Goal: Task Accomplishment & Management: Use online tool/utility

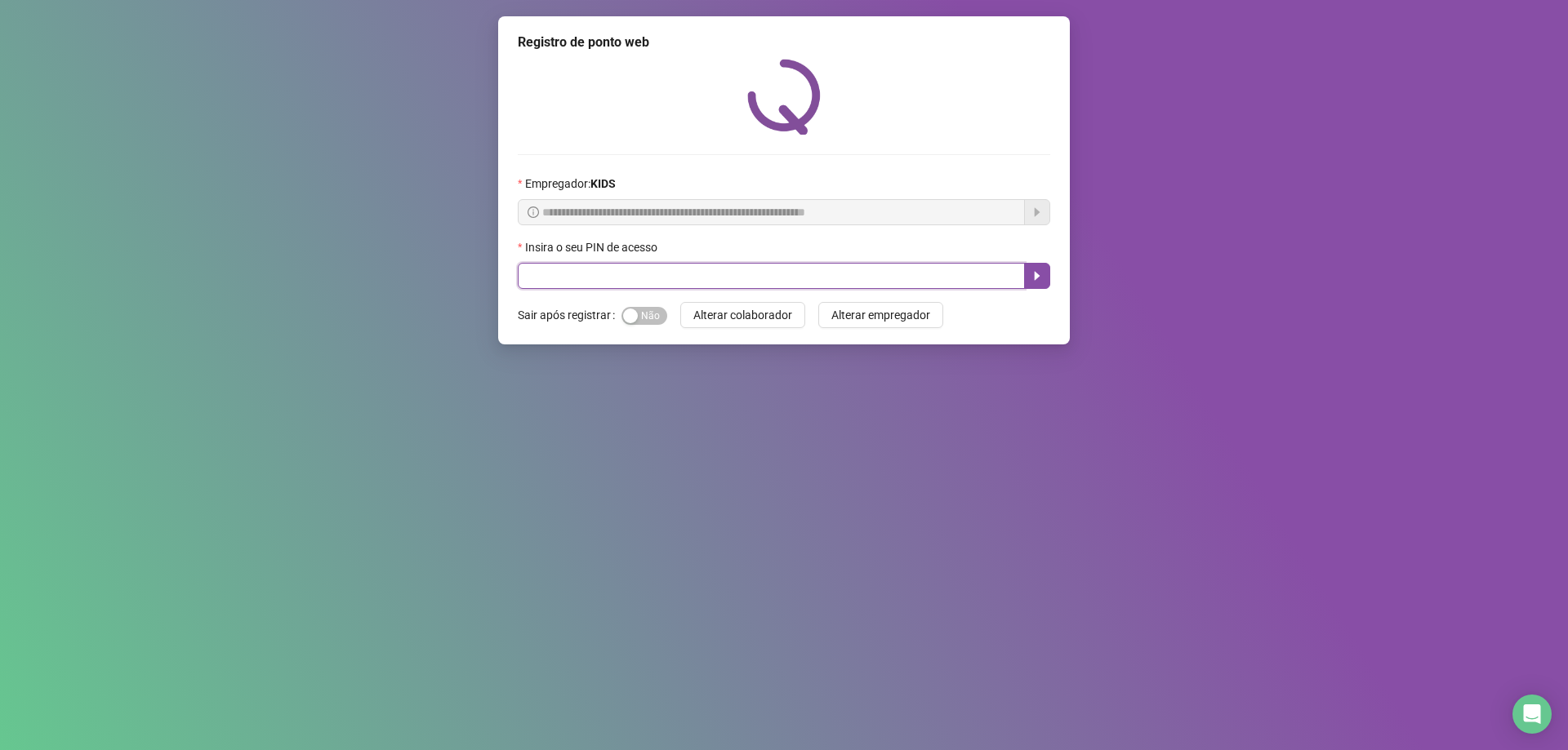
click at [688, 287] on input "text" at bounding box center [771, 276] width 507 height 26
type input "*****"
click at [1038, 268] on button "button" at bounding box center [1037, 276] width 26 height 26
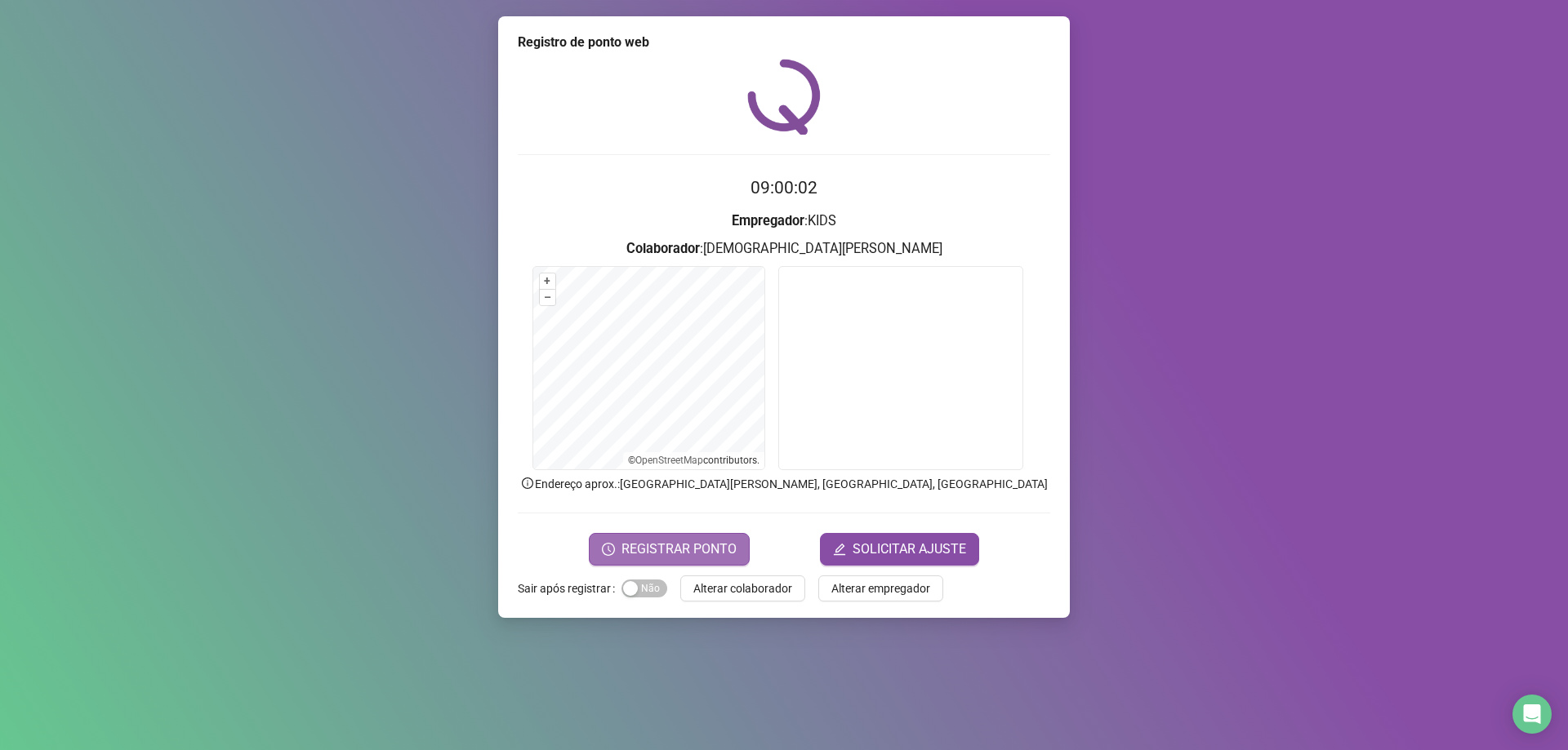
click at [689, 557] on span "REGISTRAR PONTO" at bounding box center [679, 549] width 115 height 19
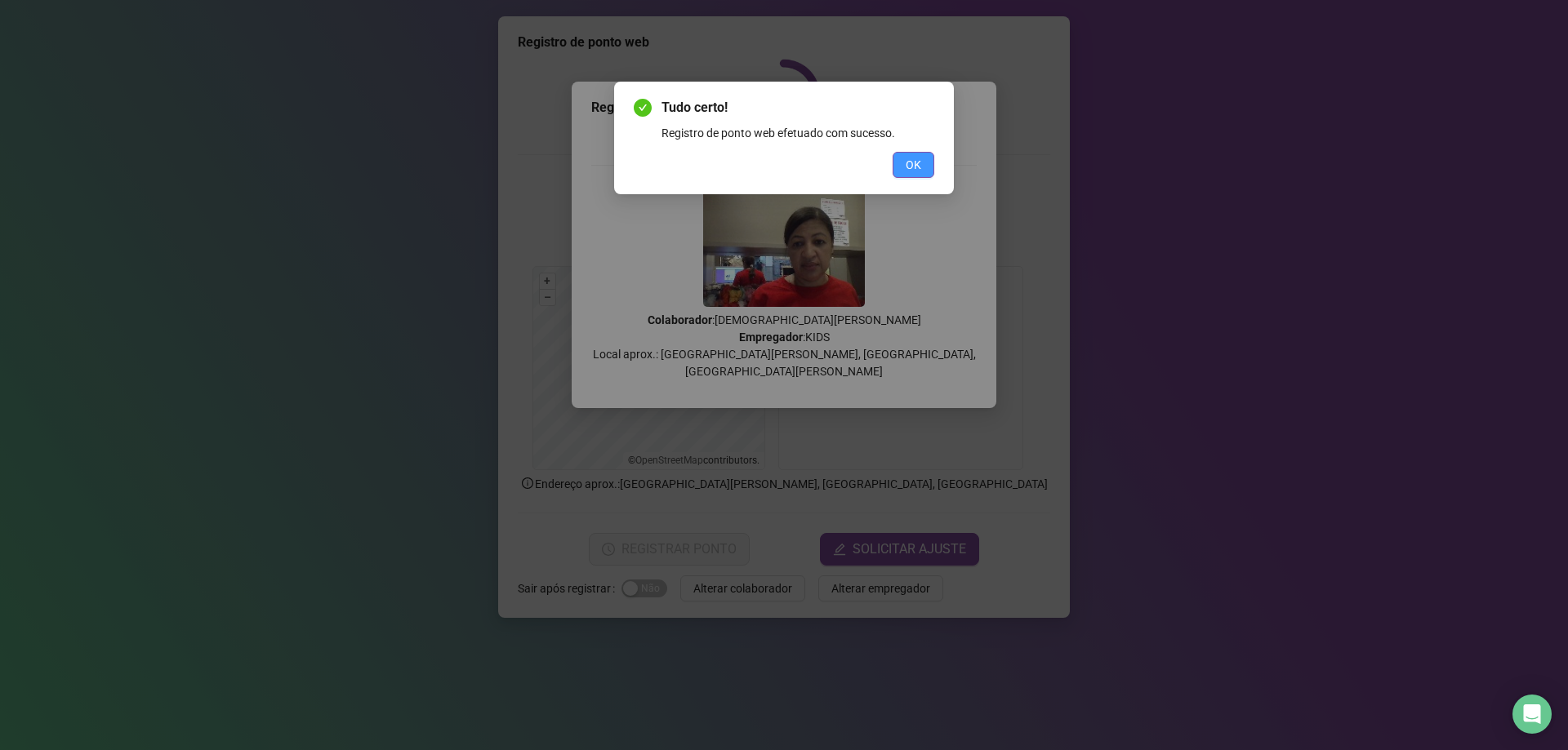
click at [914, 160] on span "OK" at bounding box center [914, 164] width 16 height 18
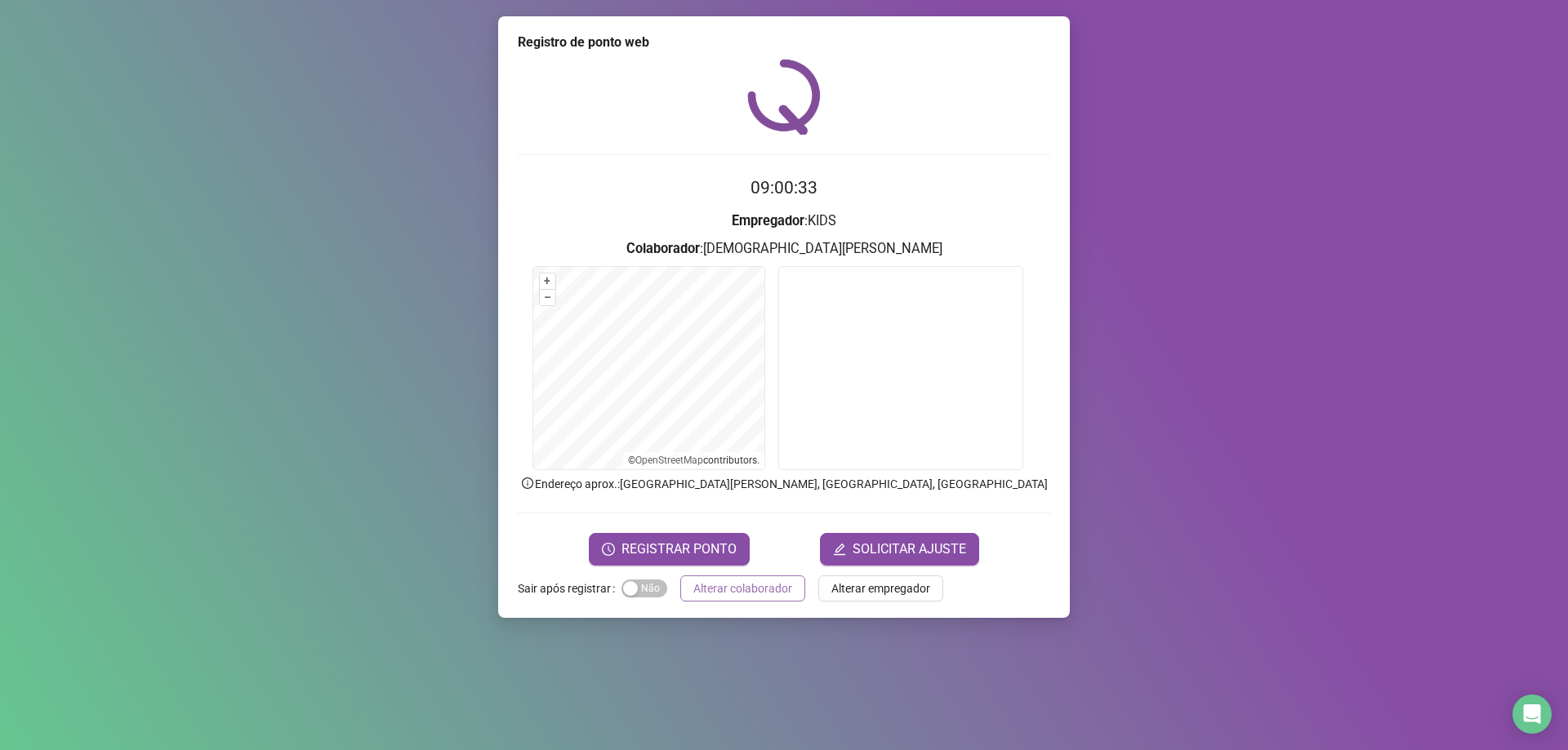
click at [758, 598] on button "Alterar colaborador" at bounding box center [743, 588] width 125 height 26
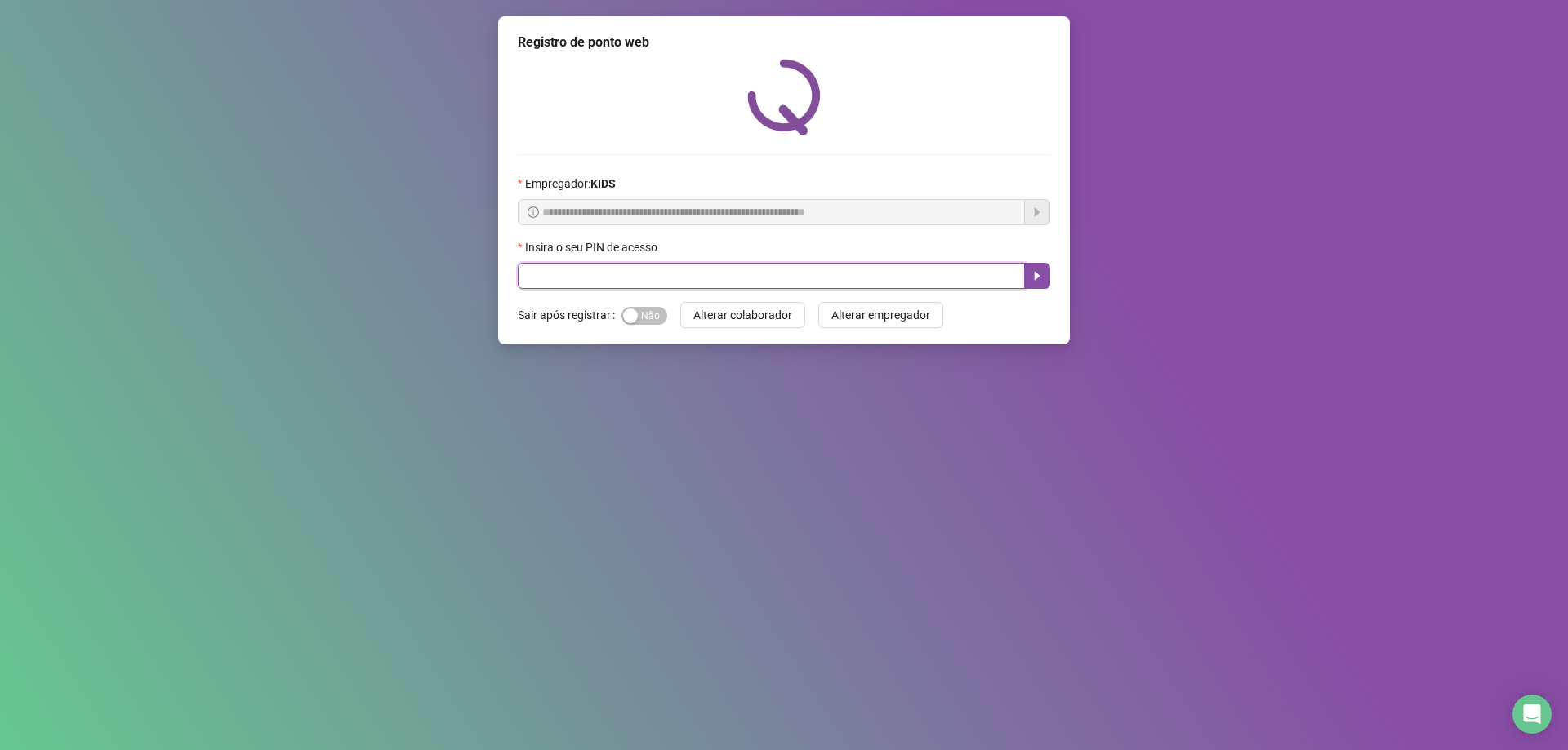
click at [594, 280] on input "text" at bounding box center [771, 276] width 507 height 26
type input "*****"
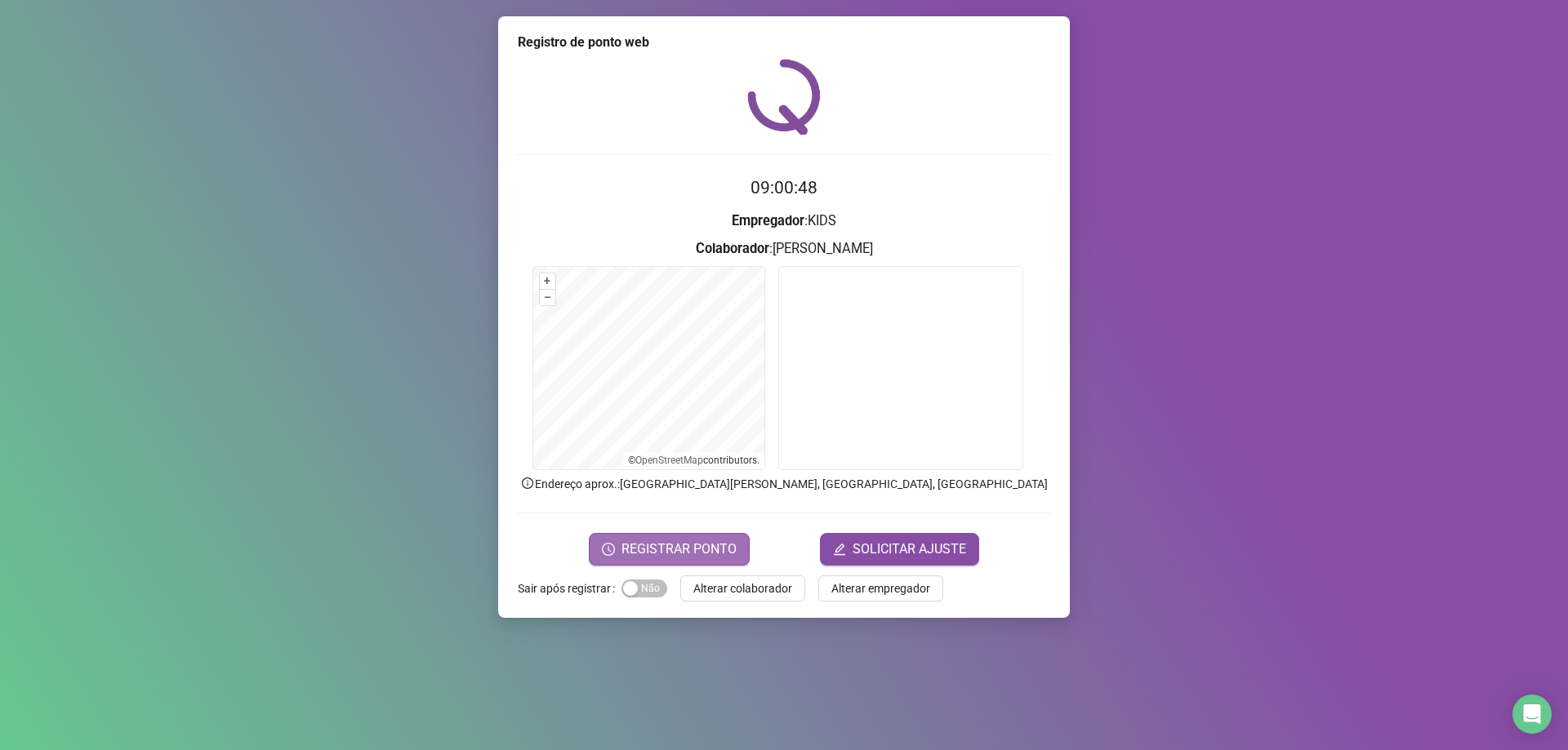
click at [676, 551] on span "REGISTRAR PONTO" at bounding box center [679, 549] width 115 height 19
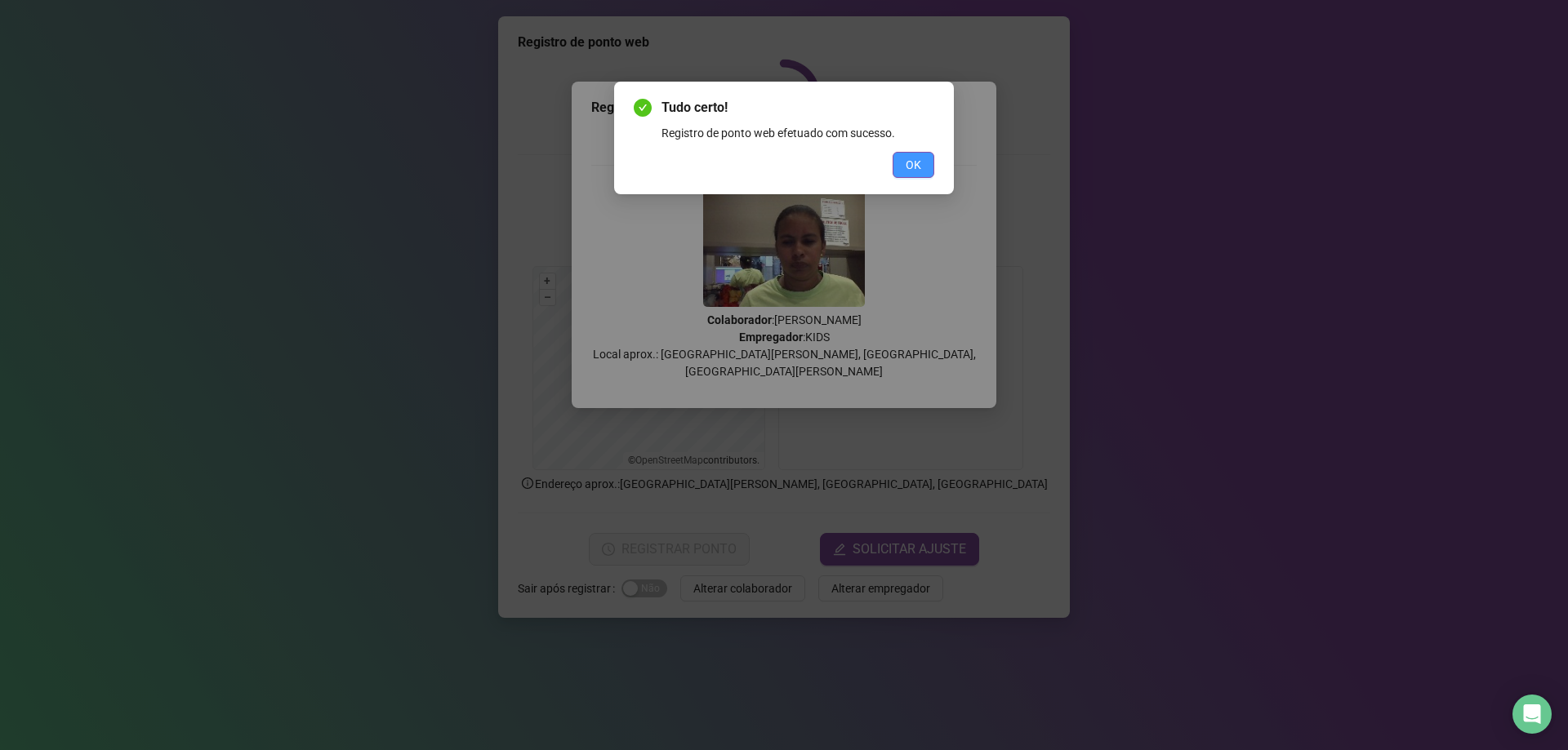
click at [902, 160] on button "OK" at bounding box center [914, 165] width 42 height 26
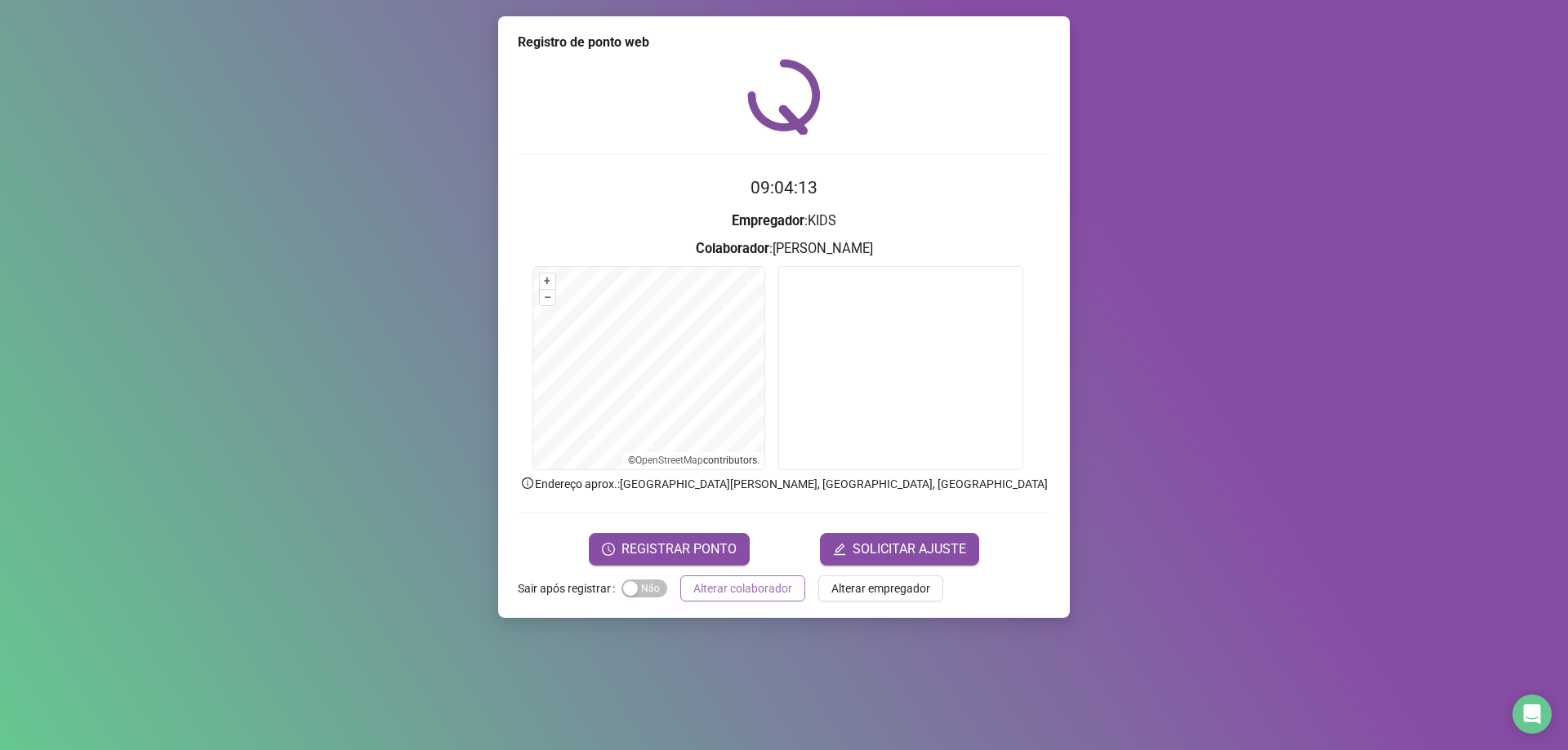
click at [711, 592] on span "Alterar colaborador" at bounding box center [743, 588] width 98 height 18
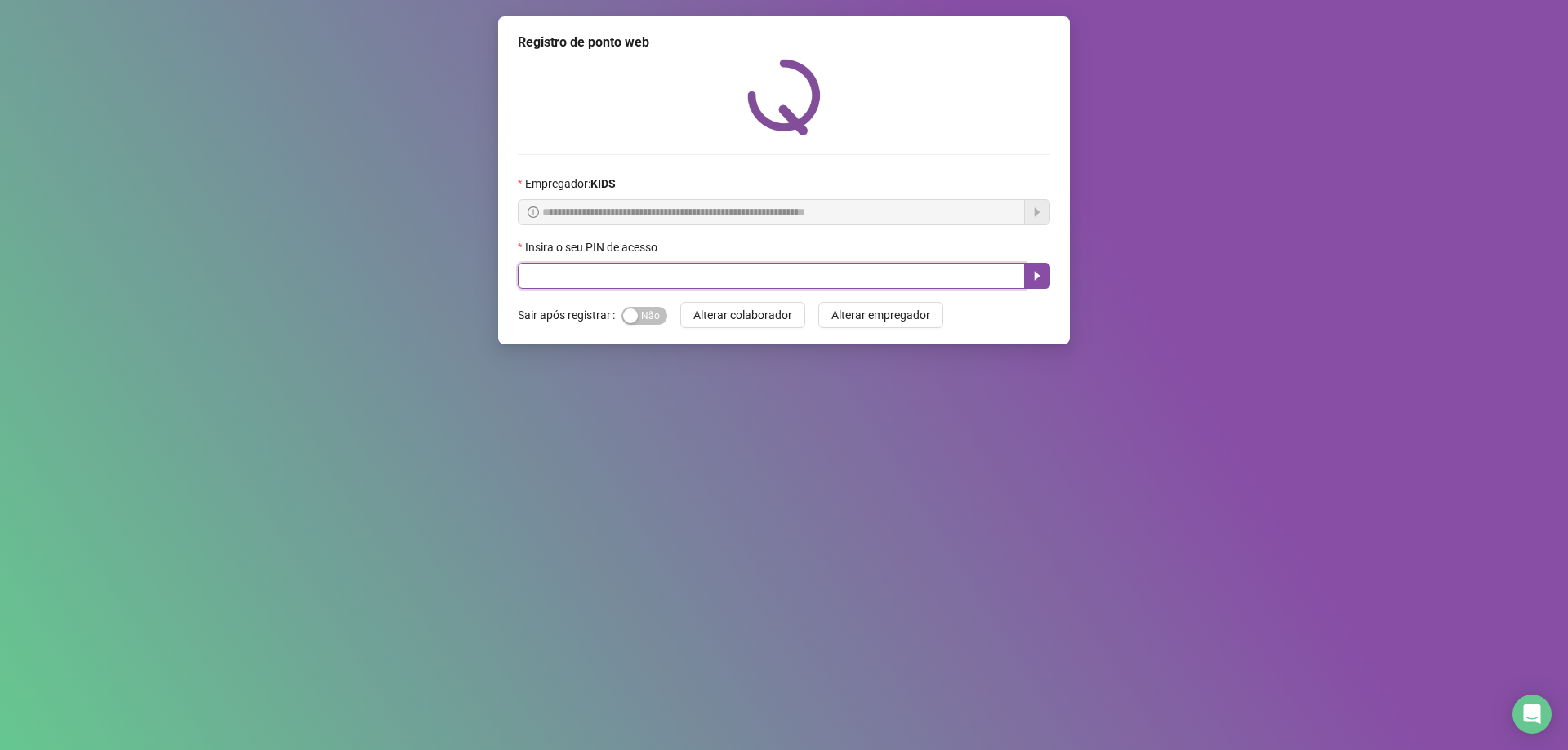
click at [673, 275] on input "text" at bounding box center [771, 276] width 507 height 26
type input "*****"
click at [1043, 277] on button "button" at bounding box center [1037, 276] width 26 height 26
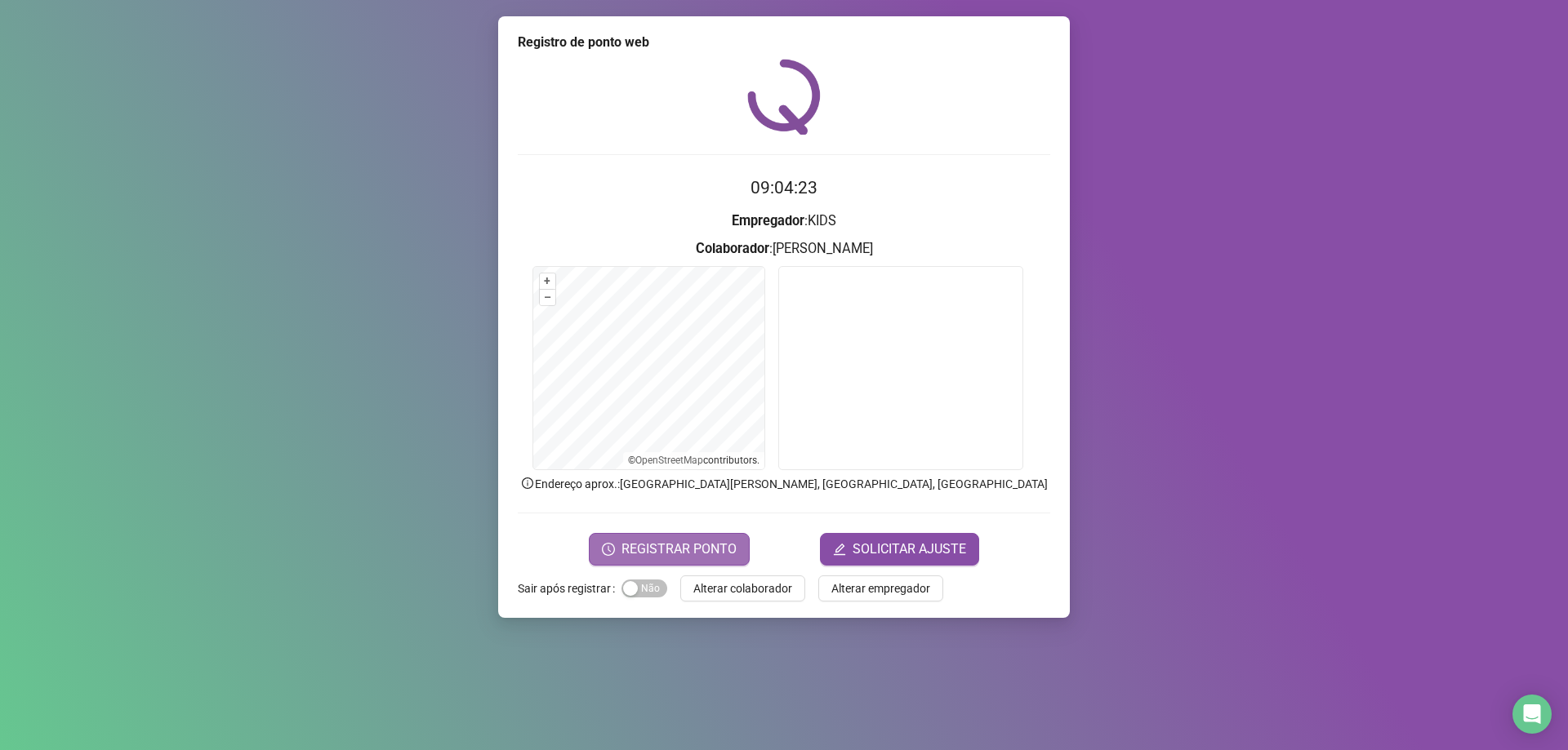
click at [662, 547] on span "REGISTRAR PONTO" at bounding box center [679, 549] width 115 height 19
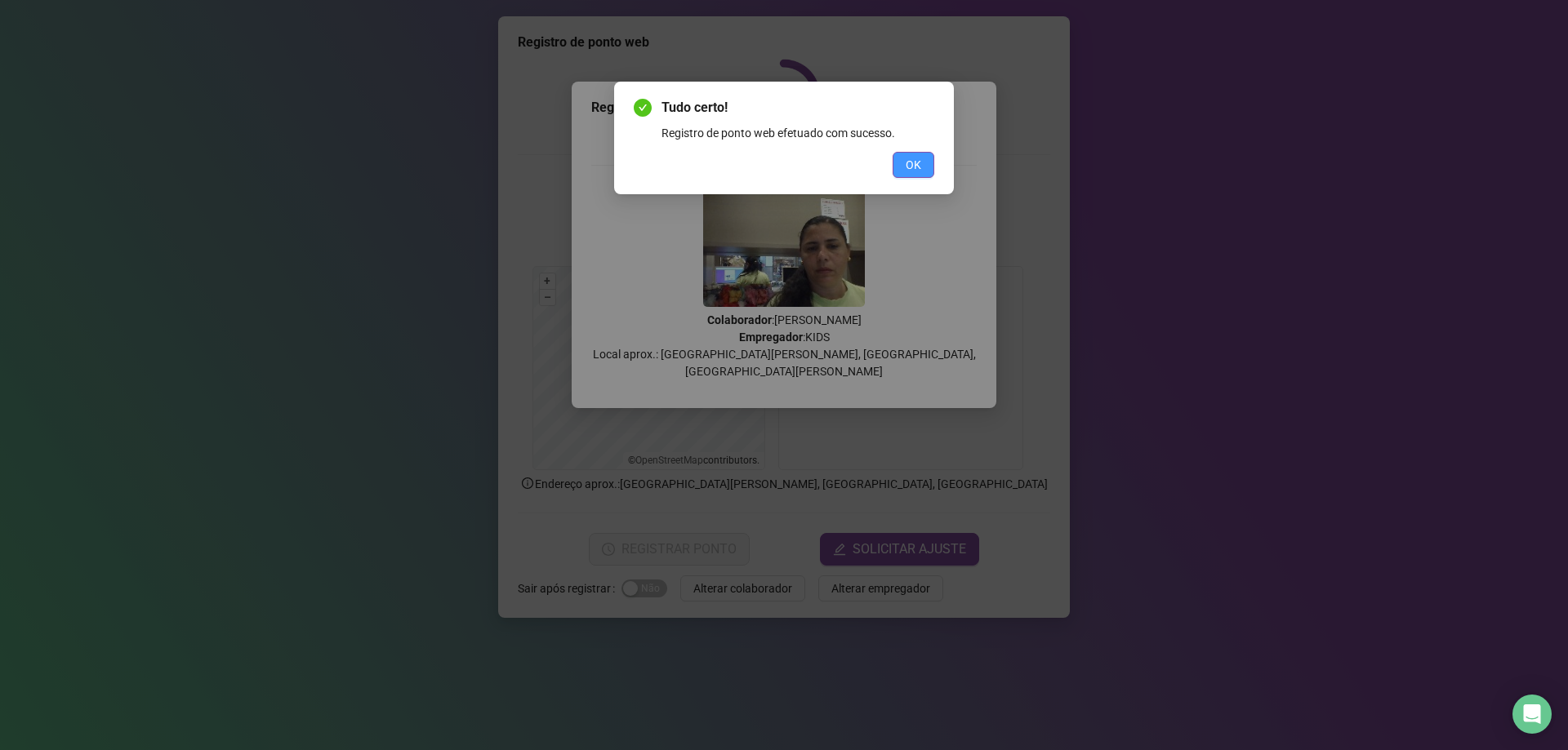
click at [917, 165] on span "OK" at bounding box center [914, 164] width 16 height 18
